Goal: Find specific page/section: Find specific page/section

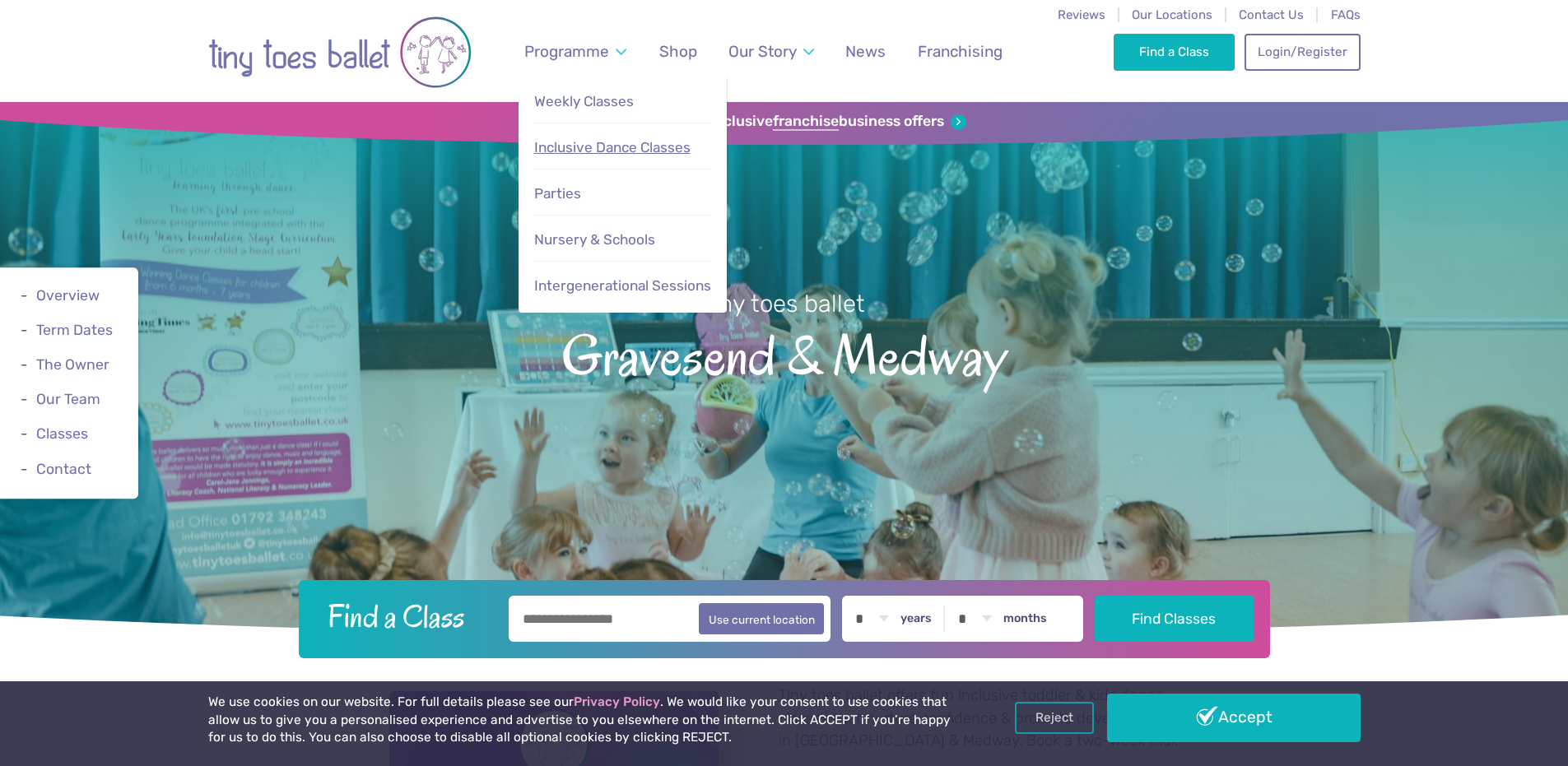
click at [591, 155] on span "Inclusive Dance Classes" at bounding box center [612, 147] width 157 height 17
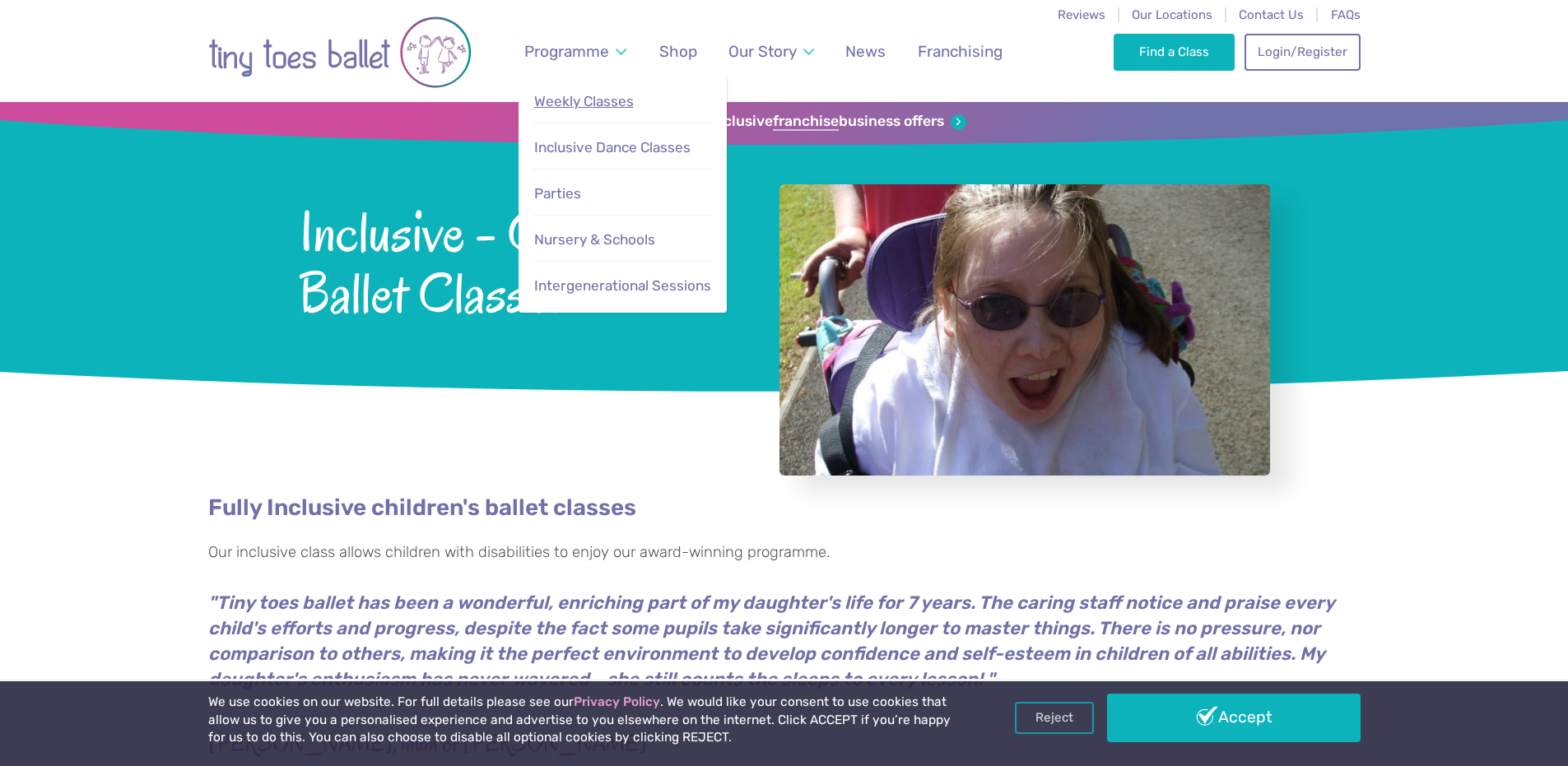
click at [577, 95] on span "Weekly Classes" at bounding box center [584, 101] width 99 height 17
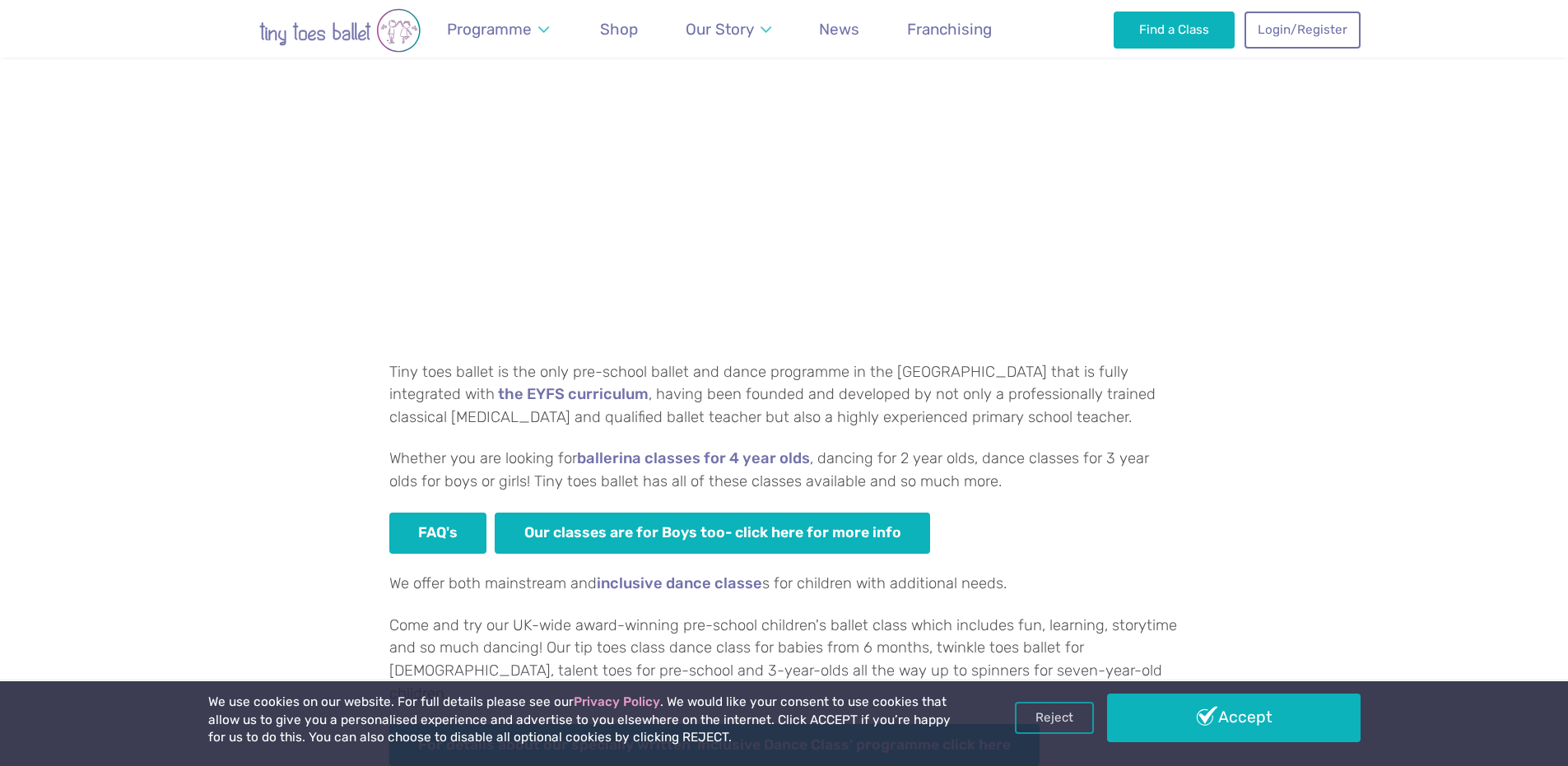
scroll to position [823, 0]
